Goal: Task Accomplishment & Management: Use online tool/utility

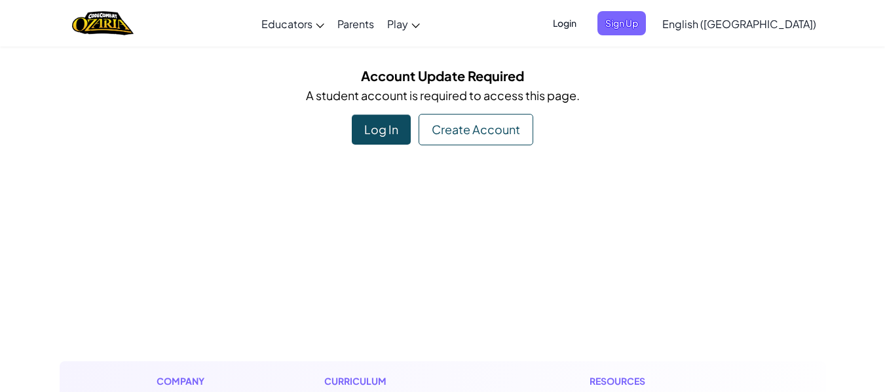
click at [401, 135] on div "Log In" at bounding box center [381, 130] width 59 height 30
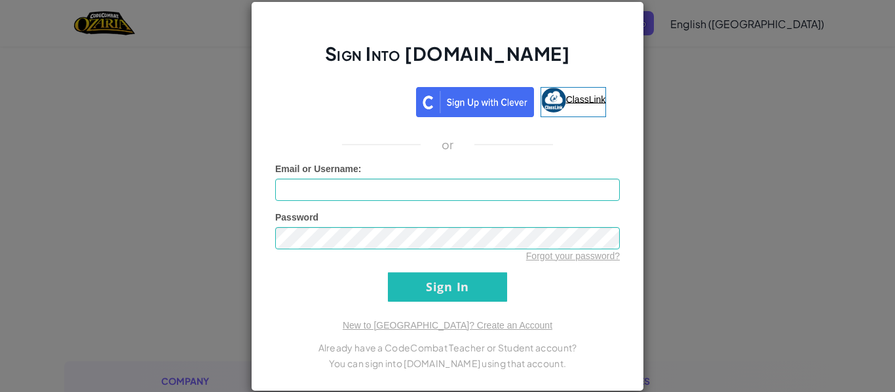
click at [542, 117] on link "ClassLink" at bounding box center [573, 102] width 66 height 30
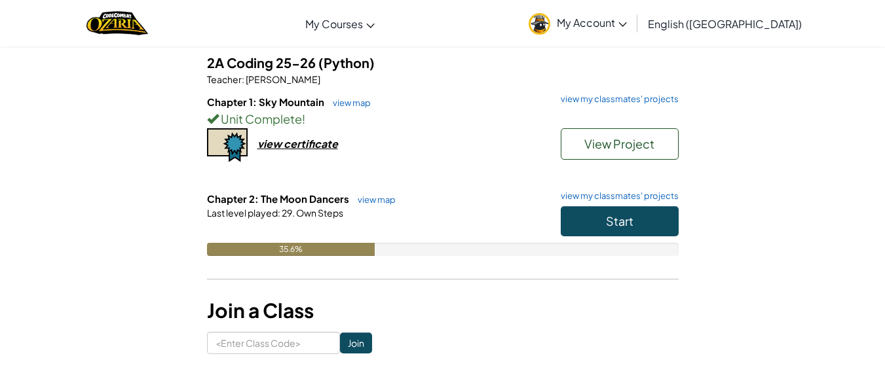
scroll to position [107, 0]
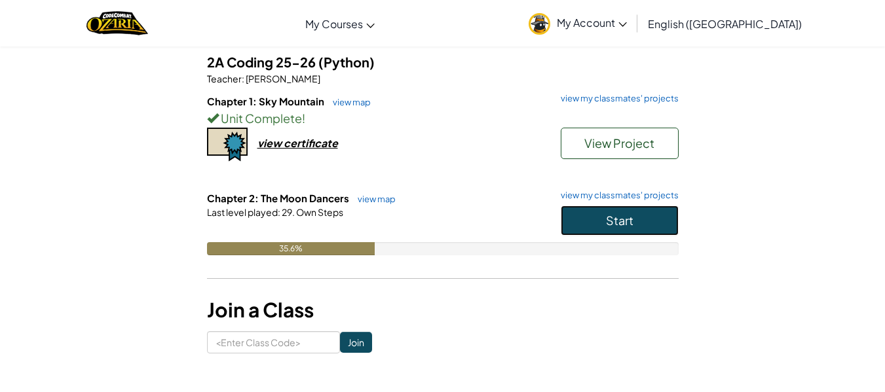
click at [568, 232] on button "Start" at bounding box center [620, 221] width 118 height 30
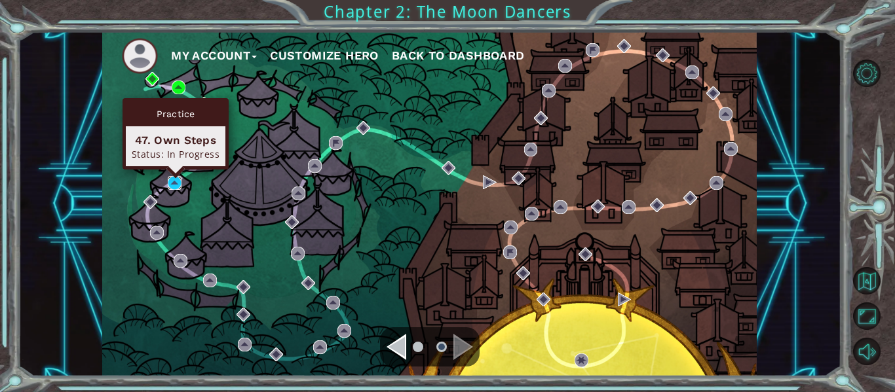
click at [179, 179] on img at bounding box center [175, 183] width 14 height 14
